Goal: Information Seeking & Learning: Stay updated

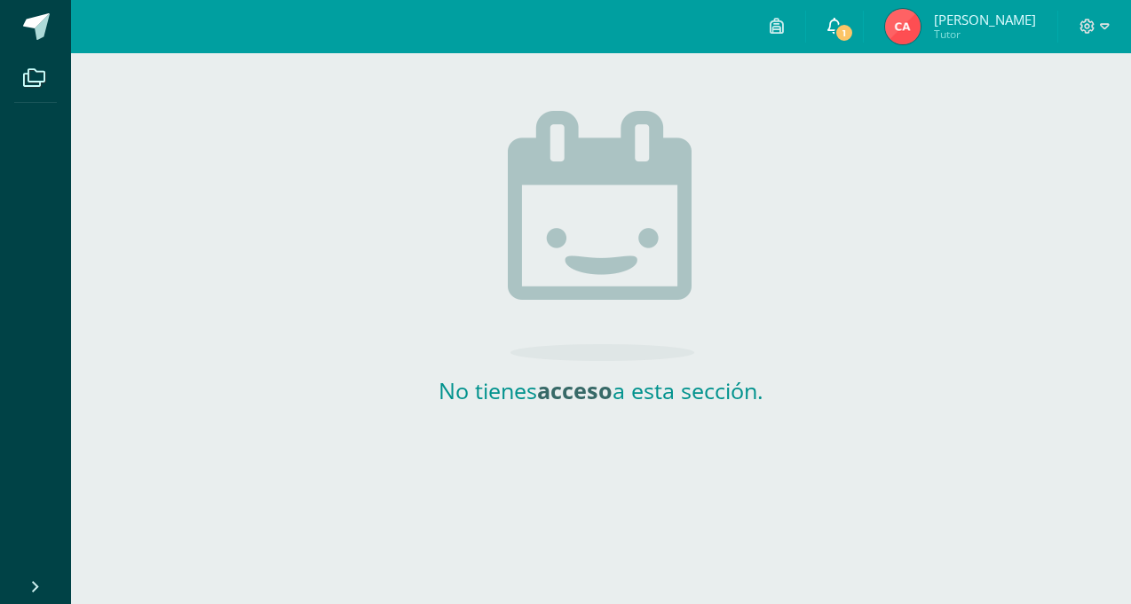
click at [850, 27] on link "1" at bounding box center [834, 26] width 57 height 53
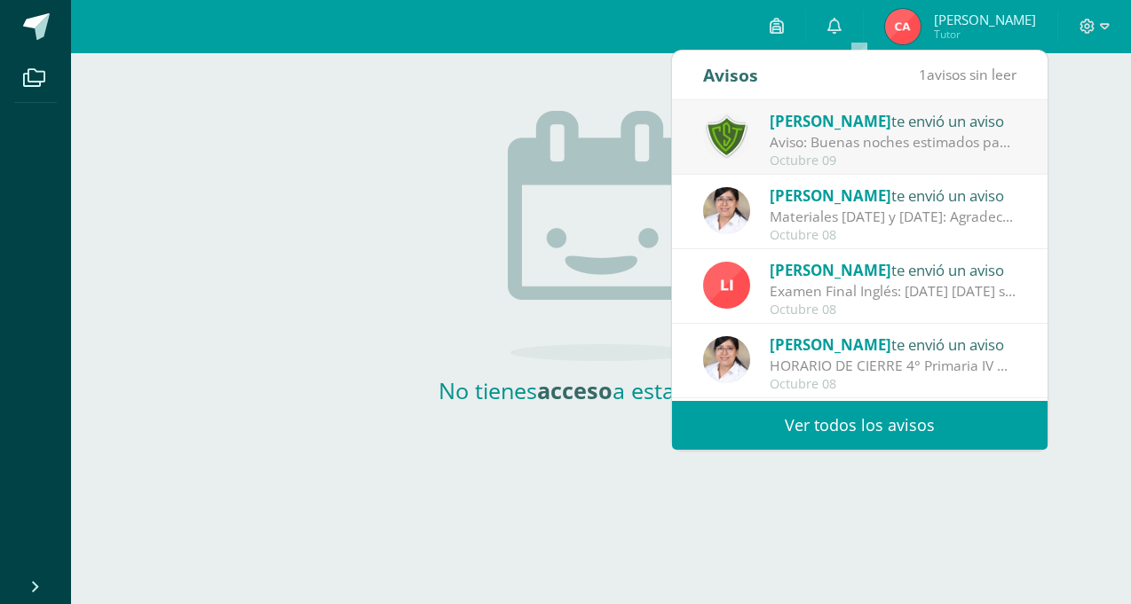
click at [827, 115] on span "[PERSON_NAME]" at bounding box center [830, 121] width 122 height 20
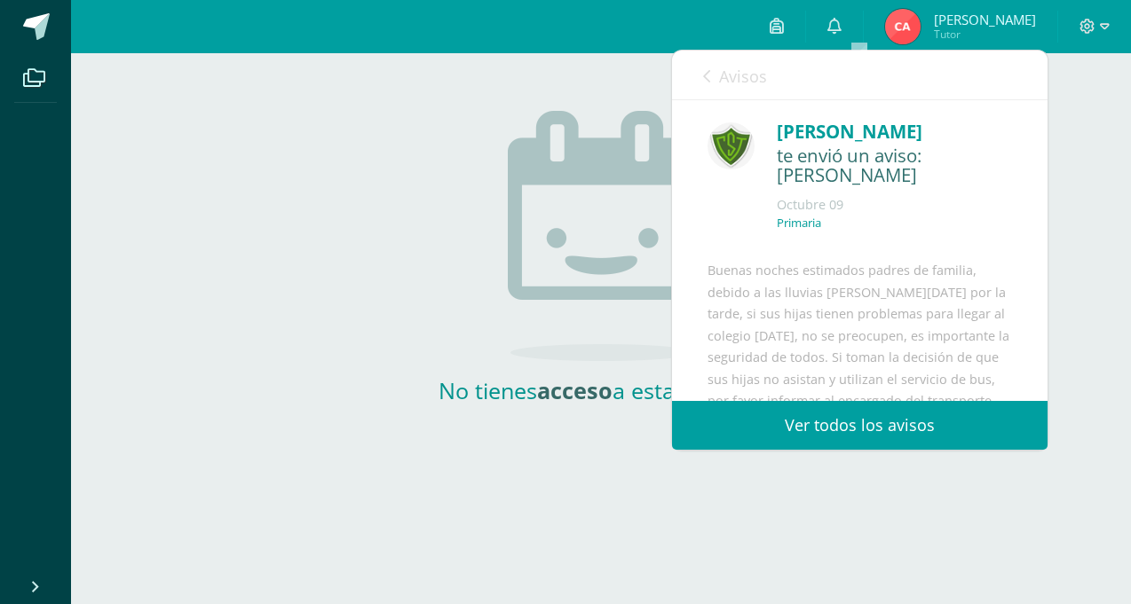
click at [705, 76] on icon at bounding box center [706, 76] width 7 height 14
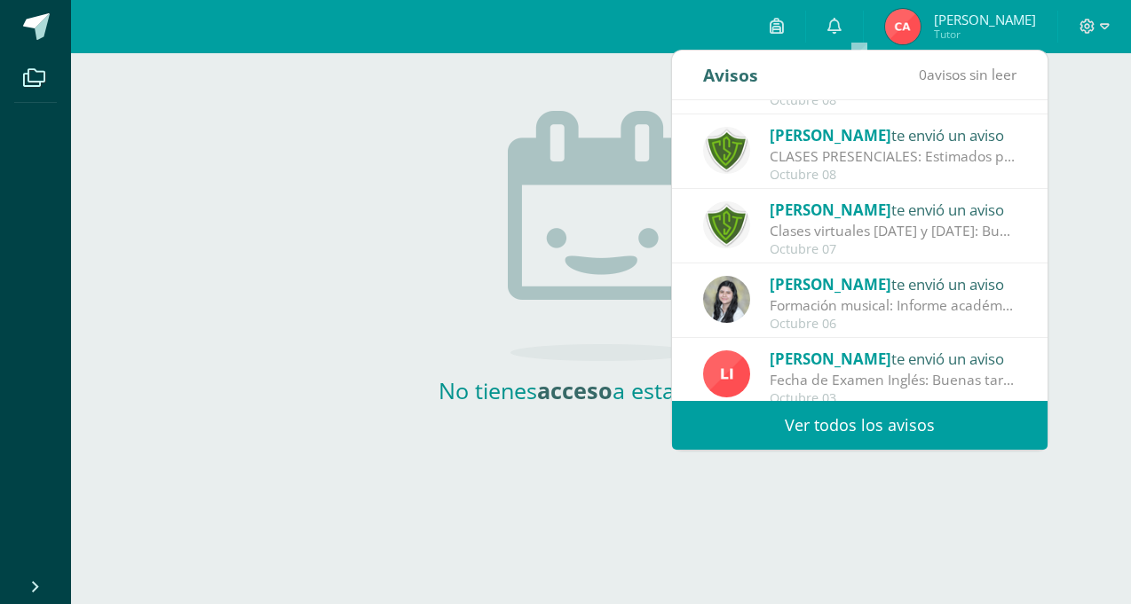
scroll to position [295, 0]
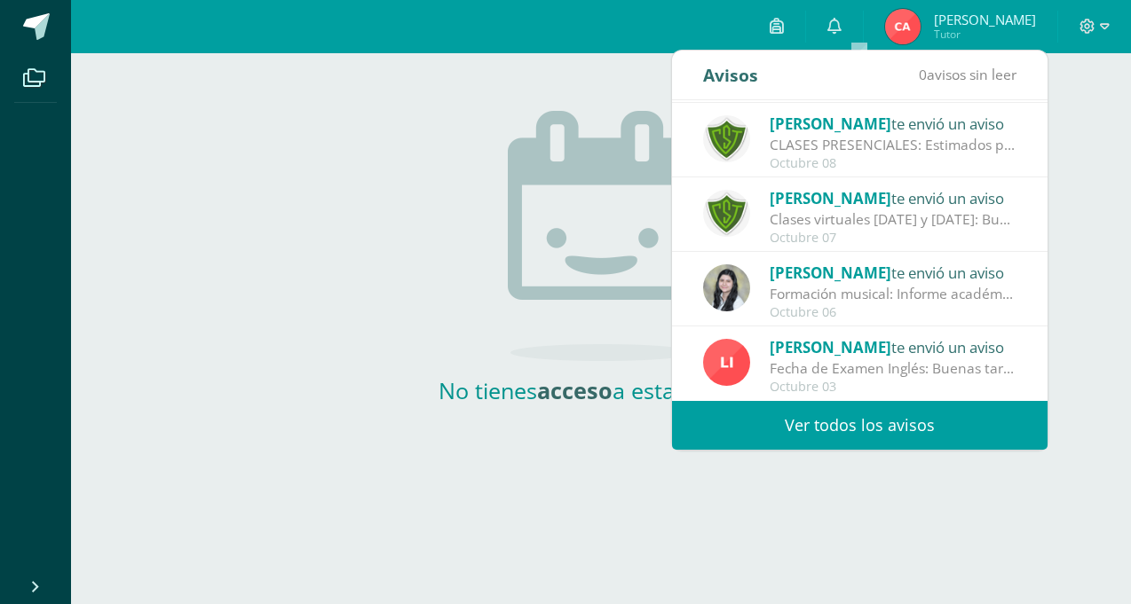
click at [924, 425] on link "Ver todos los avisos" at bounding box center [859, 425] width 375 height 49
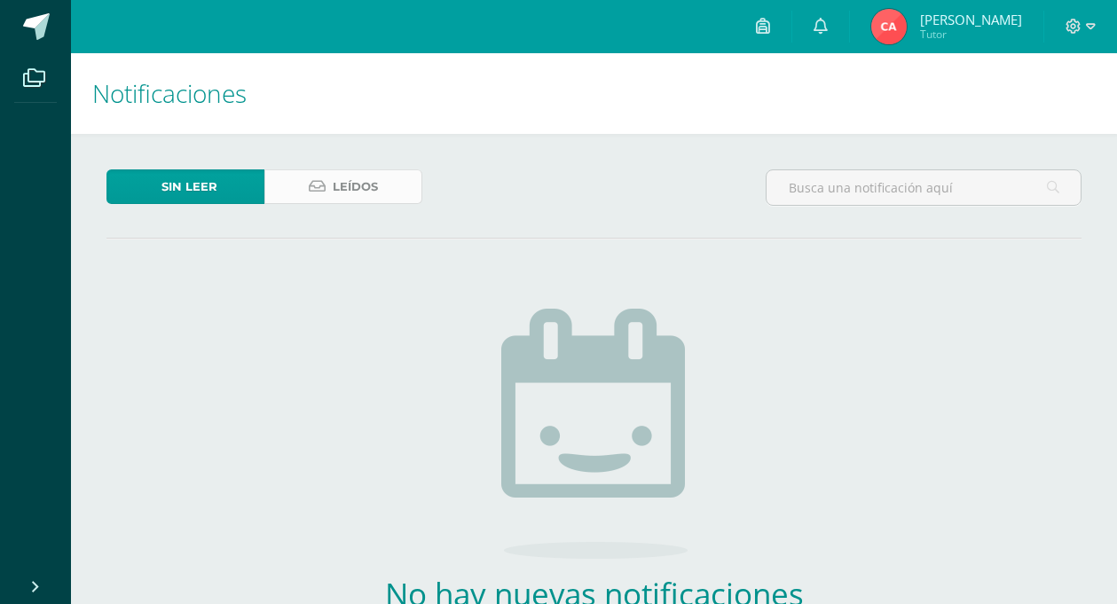
click at [346, 177] on span "Leídos" at bounding box center [355, 186] width 45 height 33
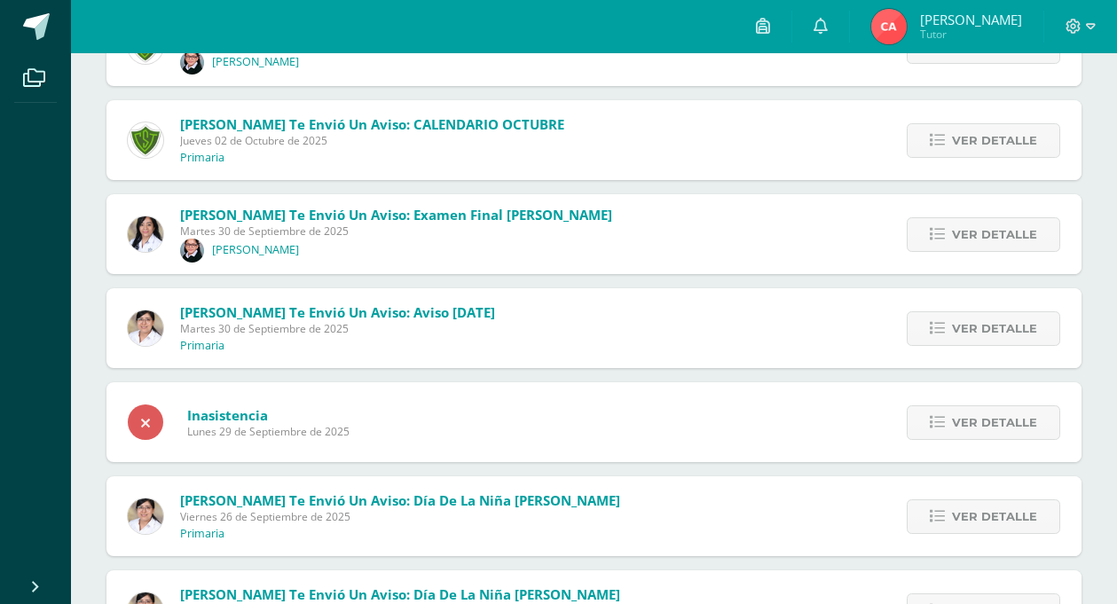
scroll to position [1203, 0]
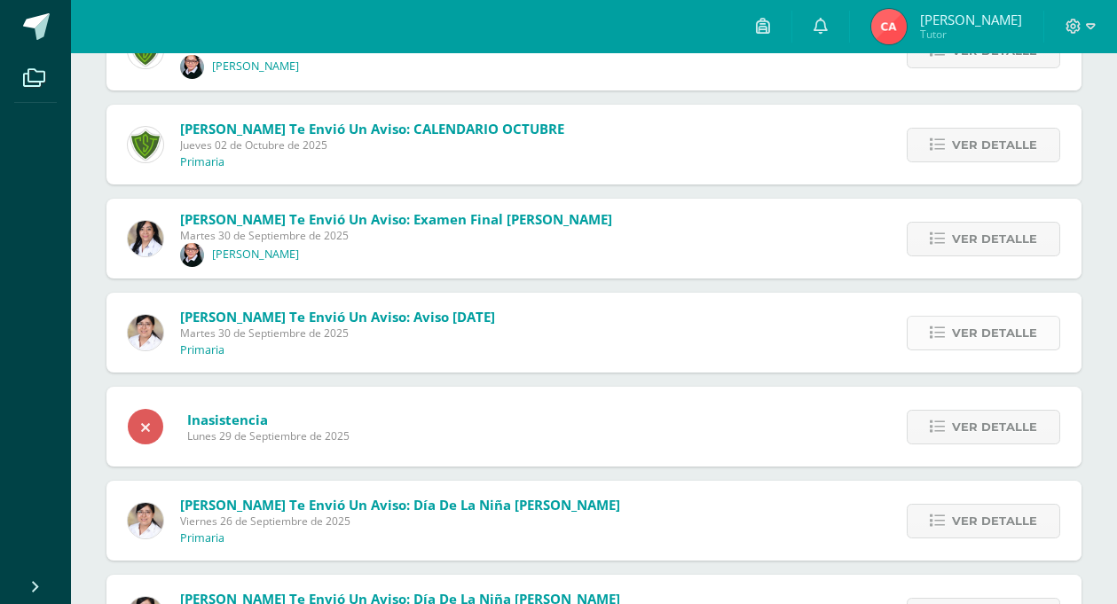
click at [1010, 345] on span "Ver detalle" at bounding box center [994, 333] width 85 height 33
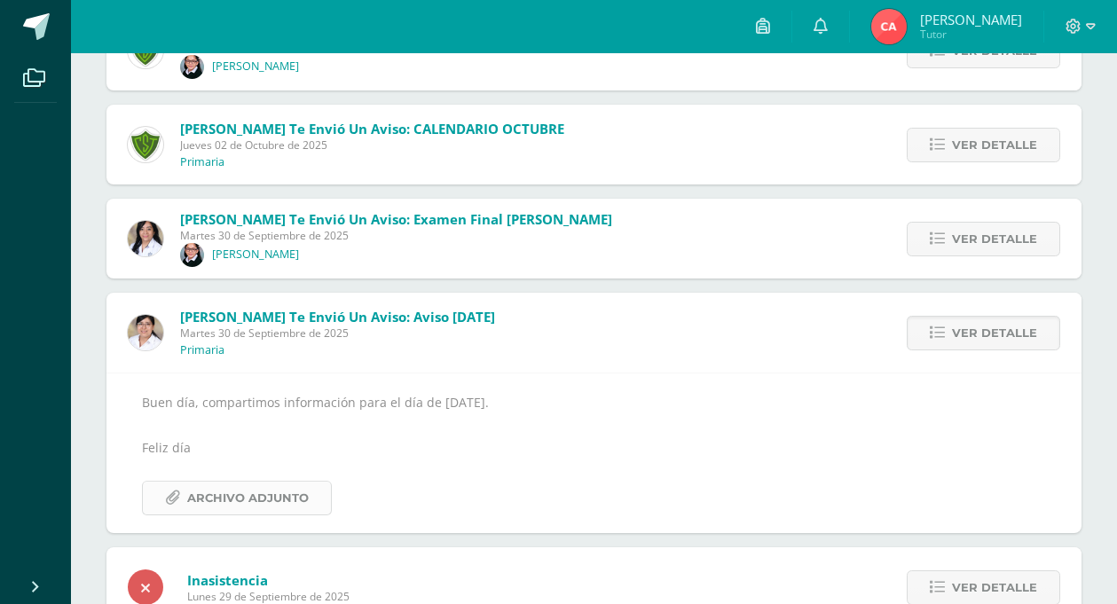
click at [264, 500] on span "Archivo Adjunto" at bounding box center [248, 498] width 122 height 33
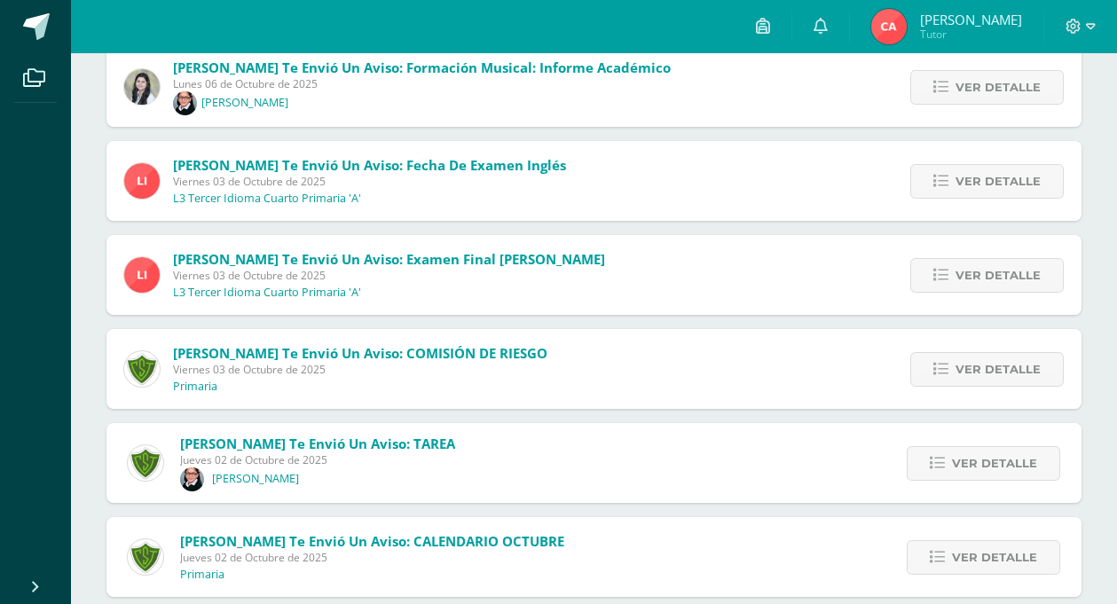
scroll to position [790, 0]
click at [957, 378] on link "Ver detalle" at bounding box center [987, 370] width 154 height 35
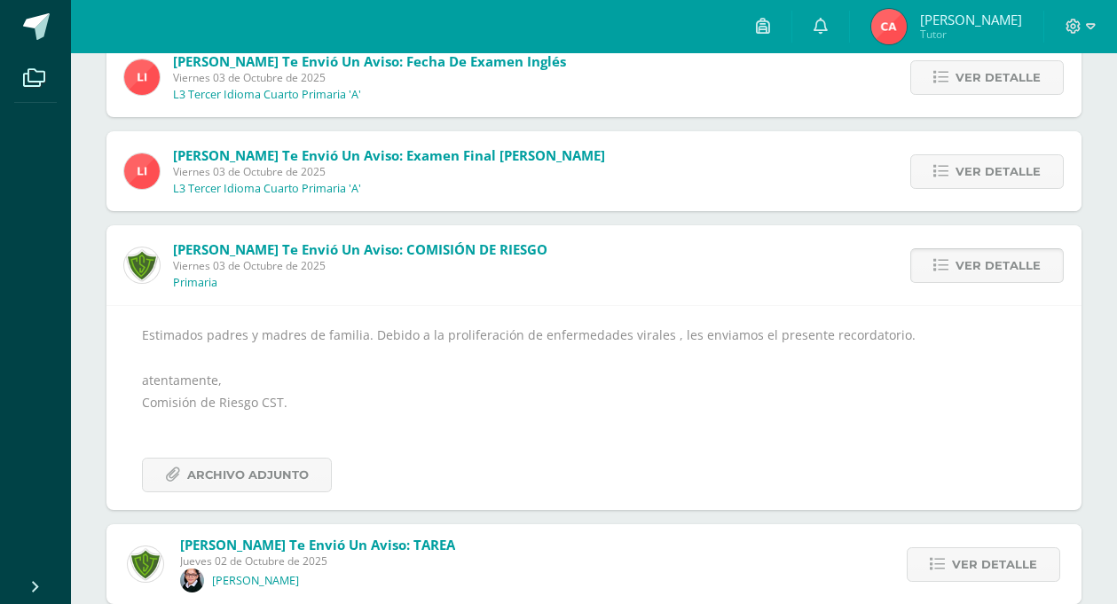
scroll to position [896, 0]
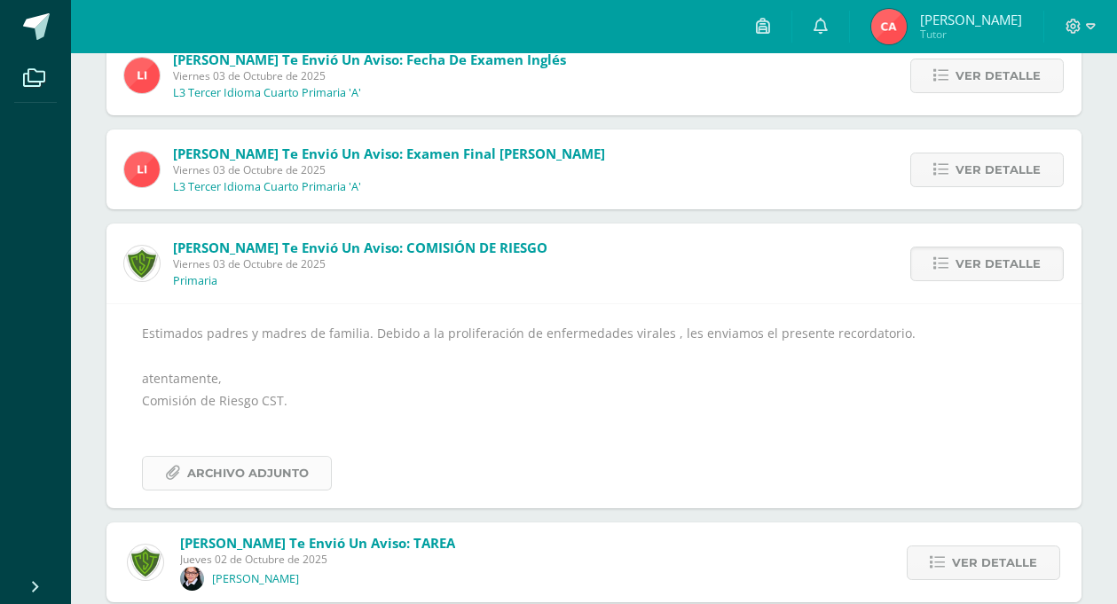
click at [268, 472] on span "Archivo Adjunto" at bounding box center [248, 473] width 122 height 33
